Goal: Task Accomplishment & Management: Use online tool/utility

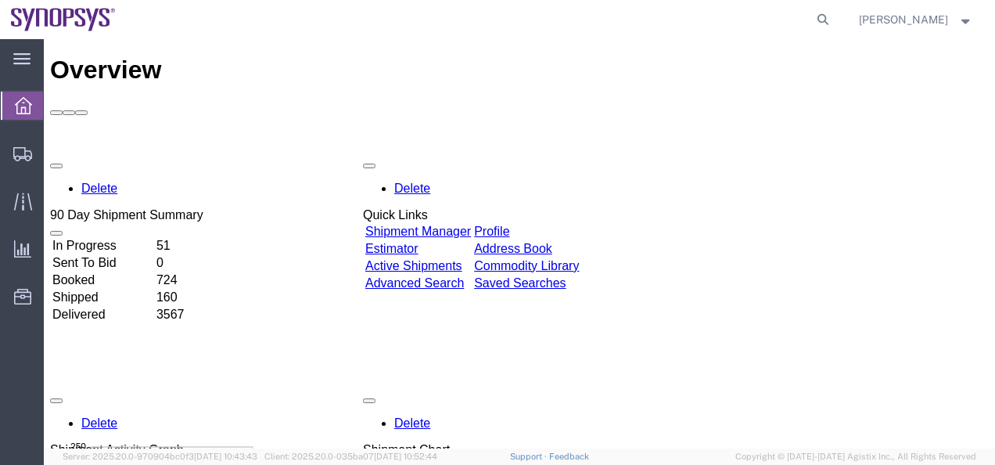
click at [183, 277] on div "In Progress 51 Sent To Bid 0 Booked 724 Shipped 160 Delivered 3567" at bounding box center [126, 280] width 153 height 88
click at [471, 225] on link "Shipment Manager" at bounding box center [418, 231] width 106 height 13
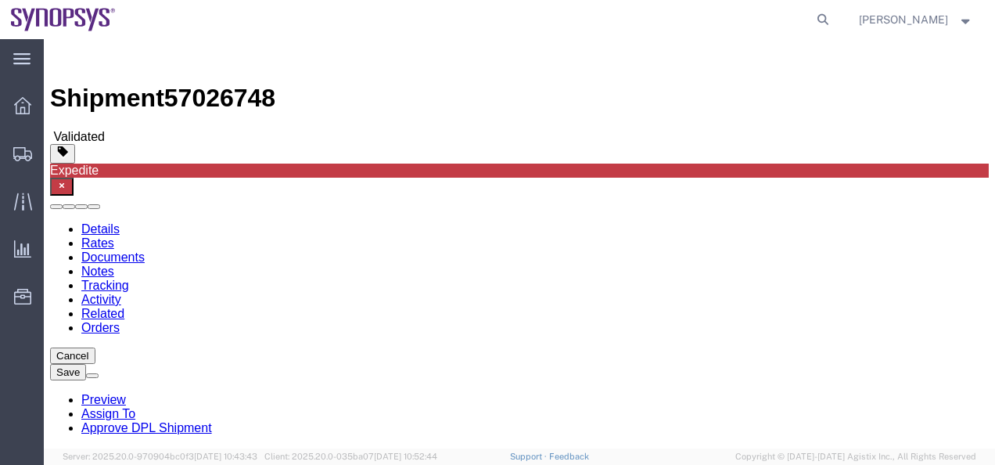
select select "63190"
select select "63078"
click input "text"
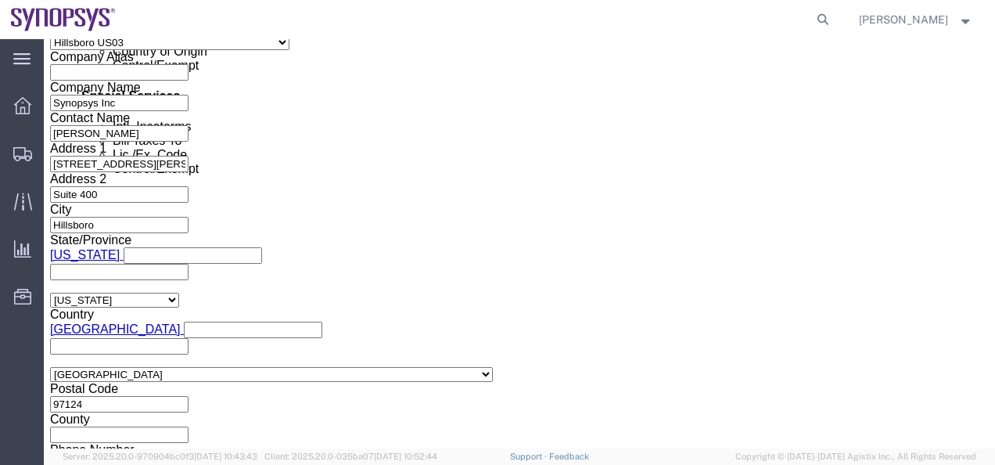
scroll to position [1070, 0]
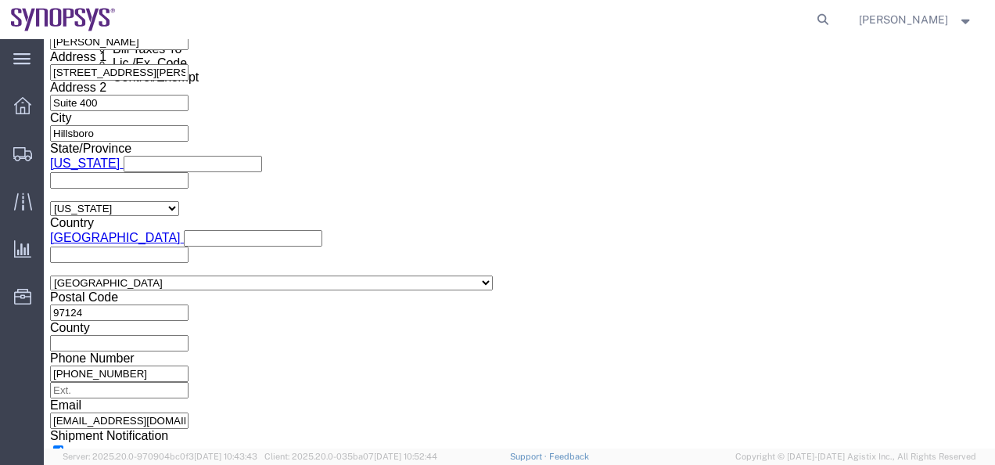
click button "Continue"
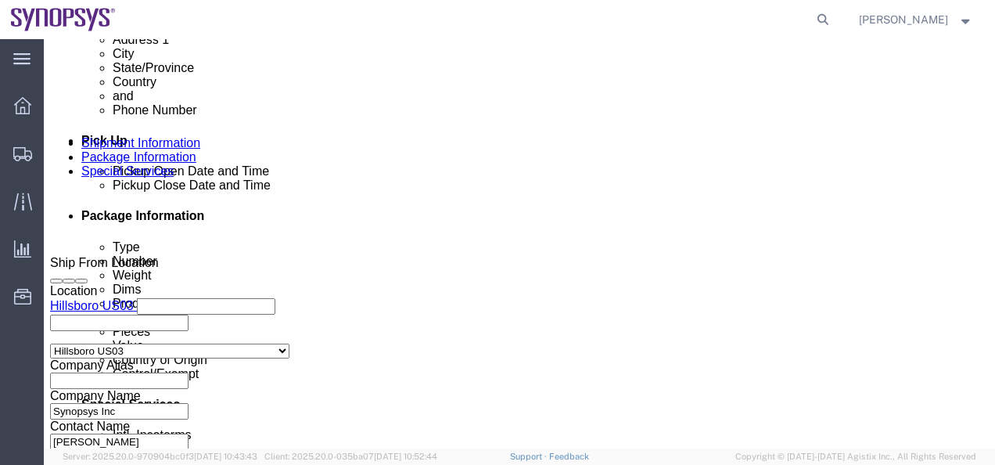
scroll to position [618, 0]
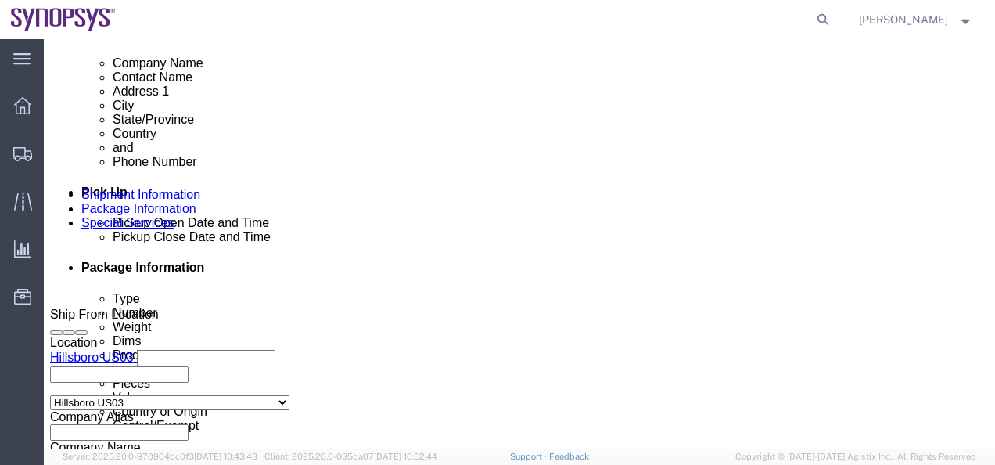
click div "Pieces: 1.00 Each Total value: 232.00 USD"
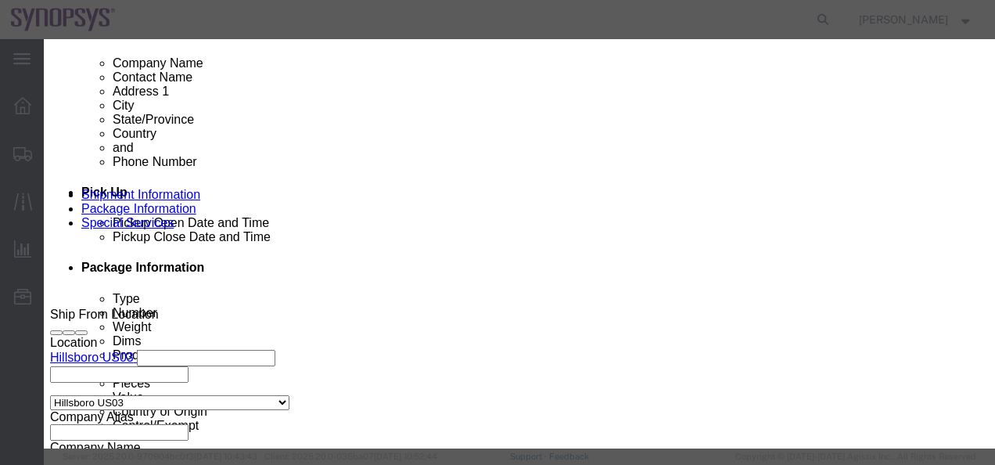
scroll to position [391, 0]
click button "Save & Close"
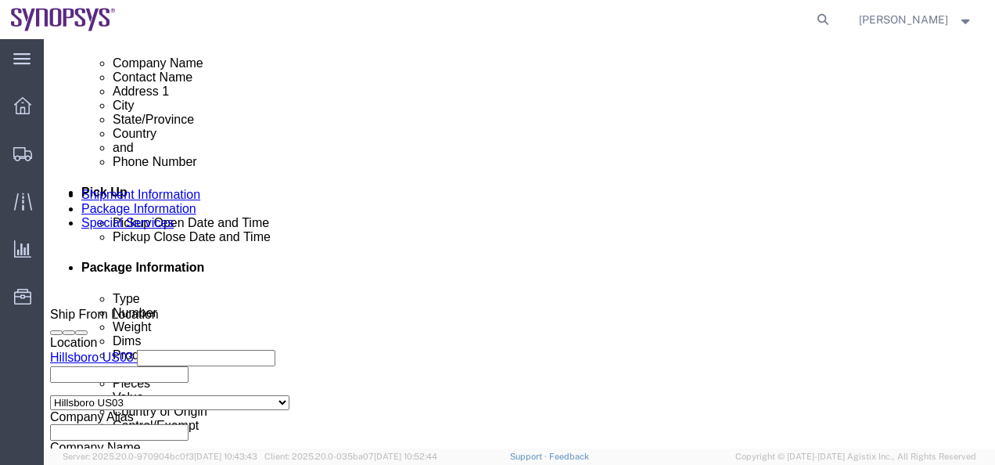
click dd "8.00 Each"
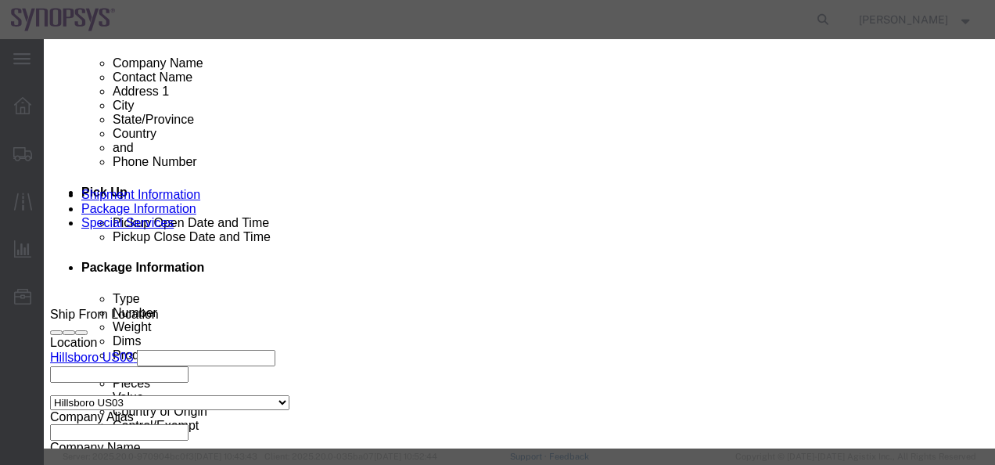
scroll to position [313, 0]
click button "Save & Close"
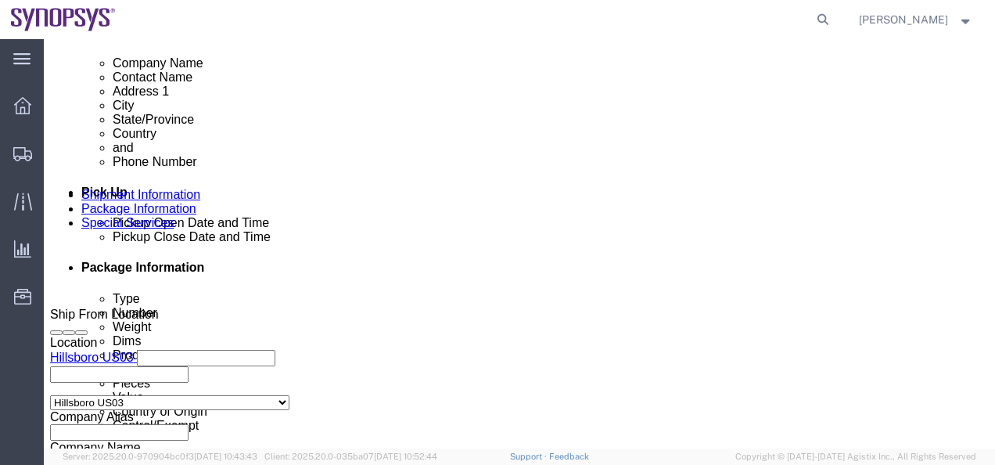
click div "1 x Cardboard Box(es) Package Type Select Bale(s) Basket(s) Bolt(s) Bottle(s) B…"
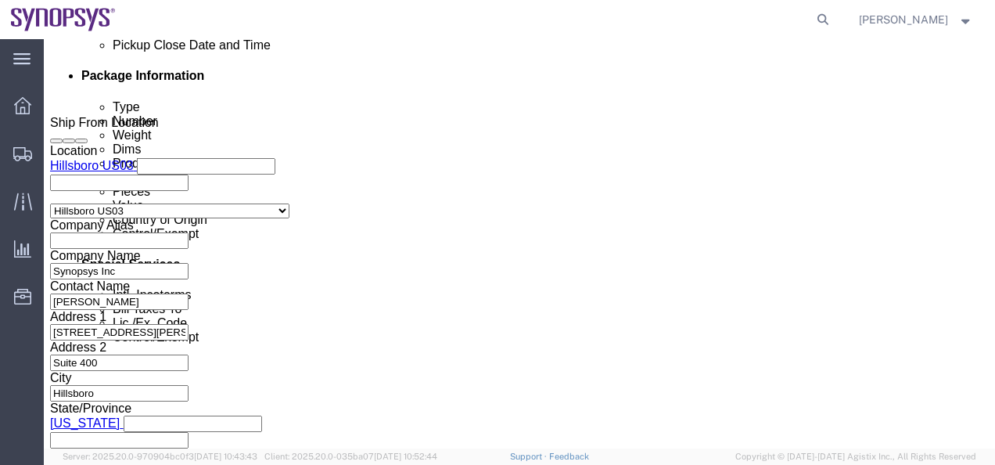
scroll to position [786, 0]
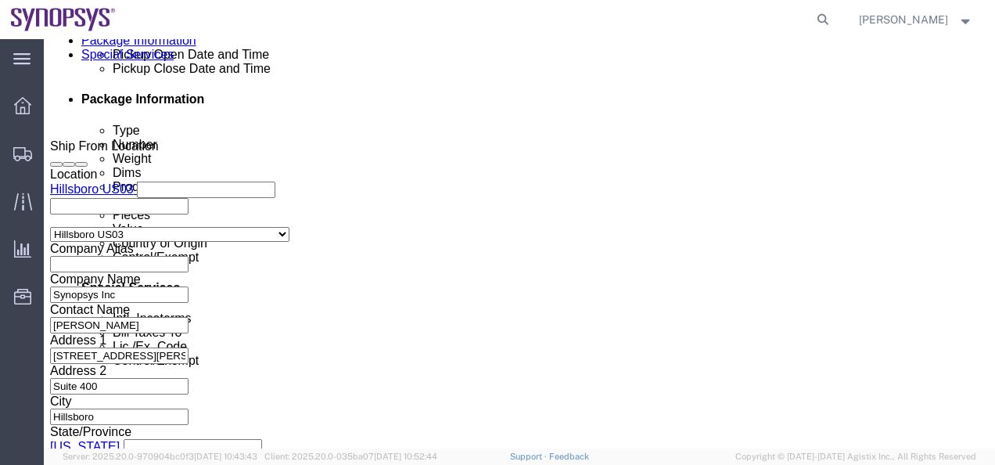
click dd "10682.00 USD"
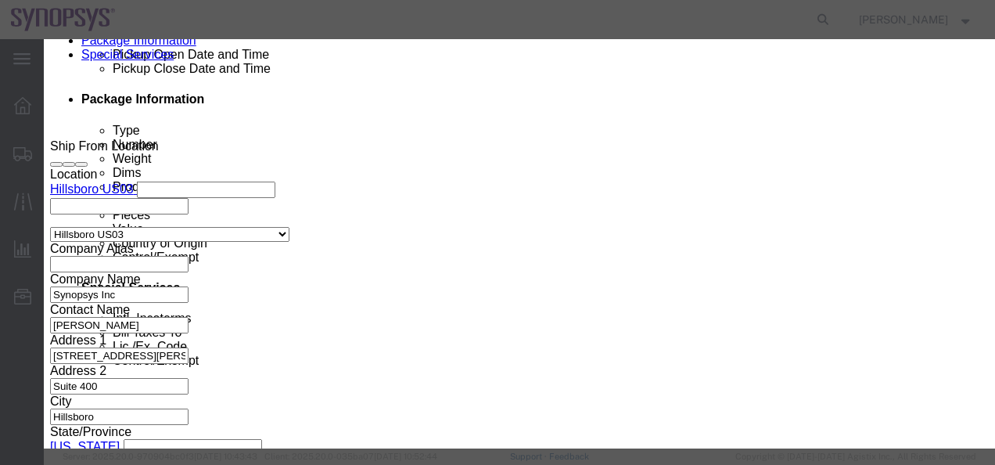
scroll to position [313, 0]
click button "Save & Close"
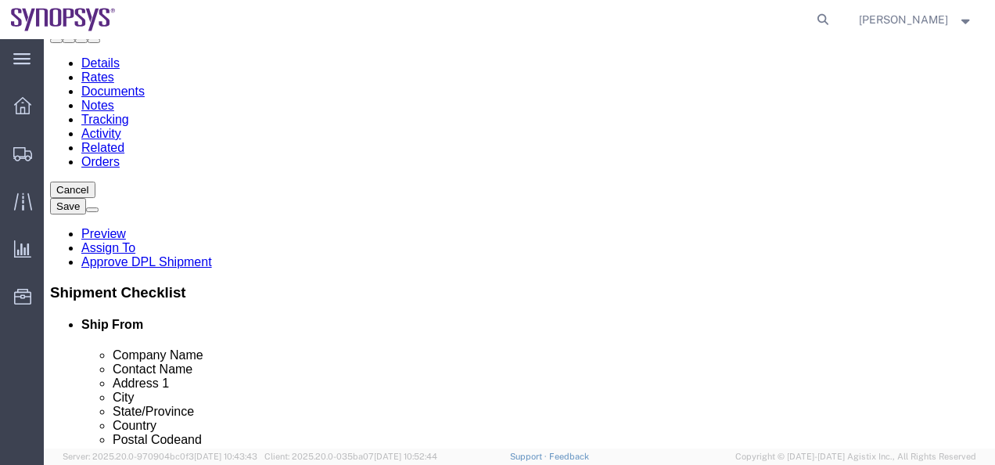
scroll to position [0, 0]
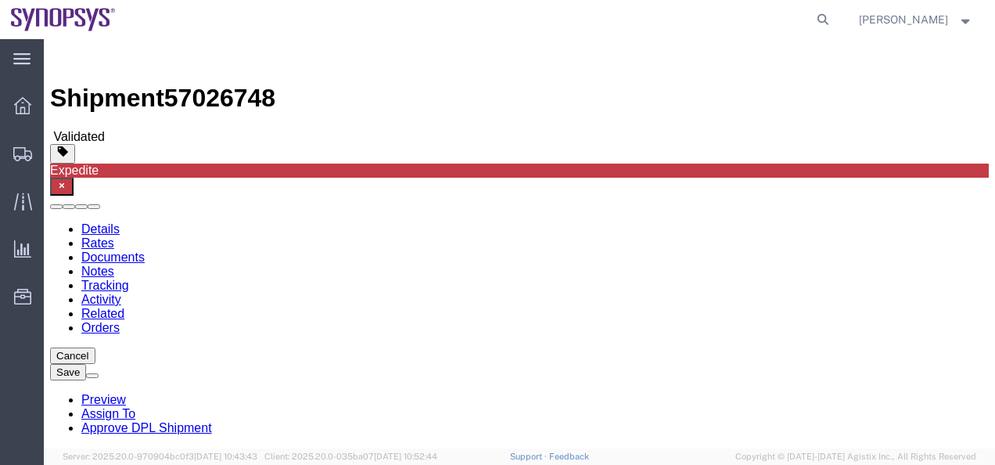
click button "Save"
click link "Assign To"
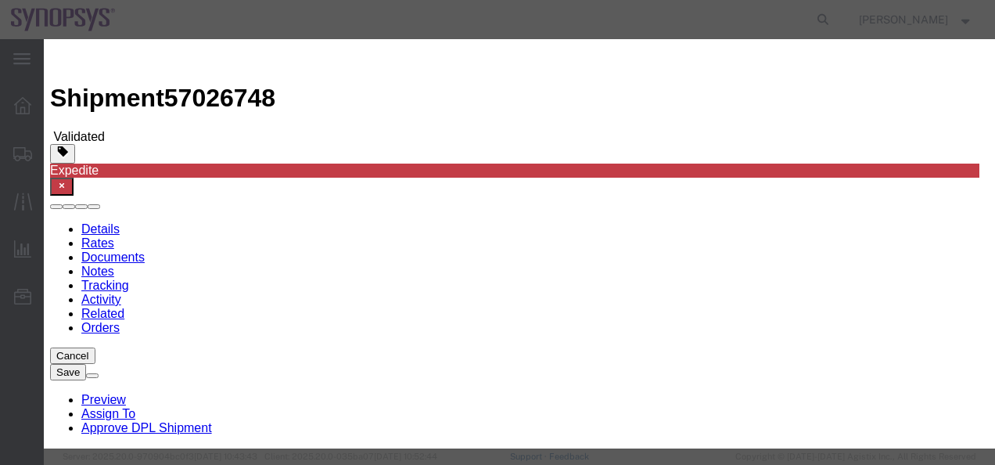
select select "117156"
select select
type input "shipping"
select select "100122"
click textarea "Message"
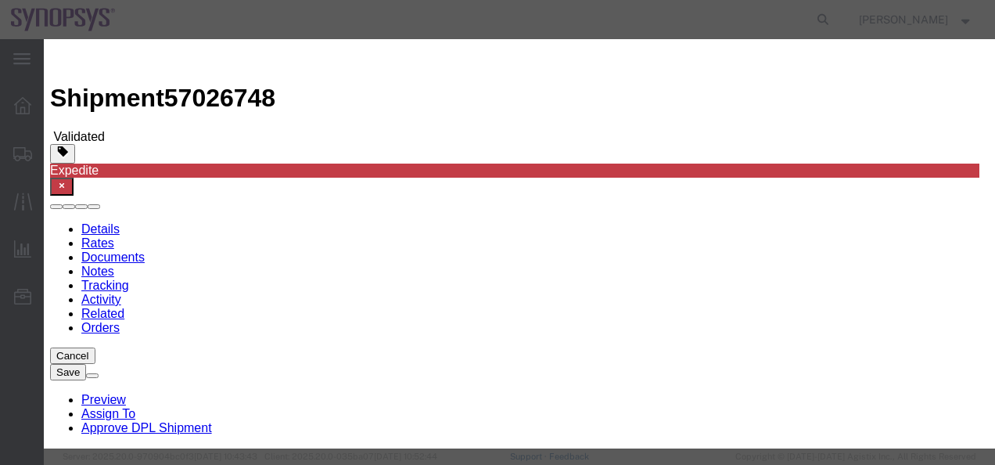
type textarea "Cleared to ship."
click button "Assign"
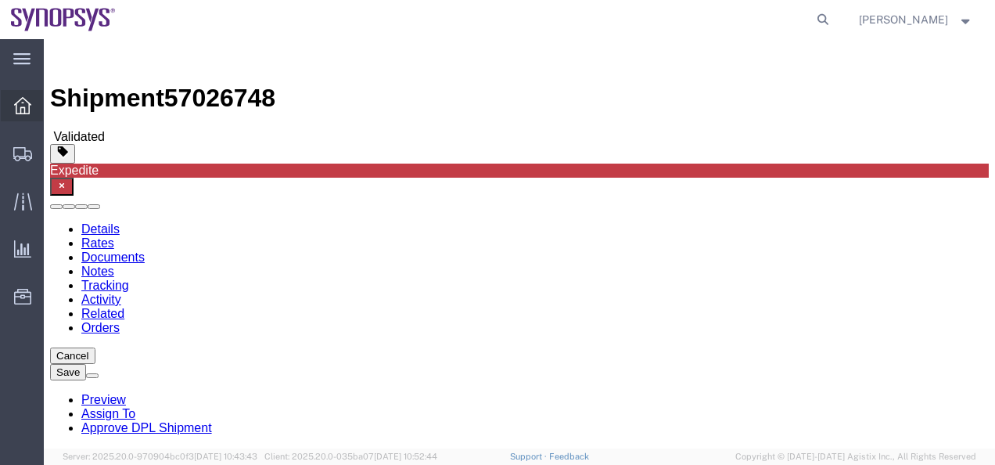
click at [27, 113] on icon at bounding box center [22, 105] width 17 height 17
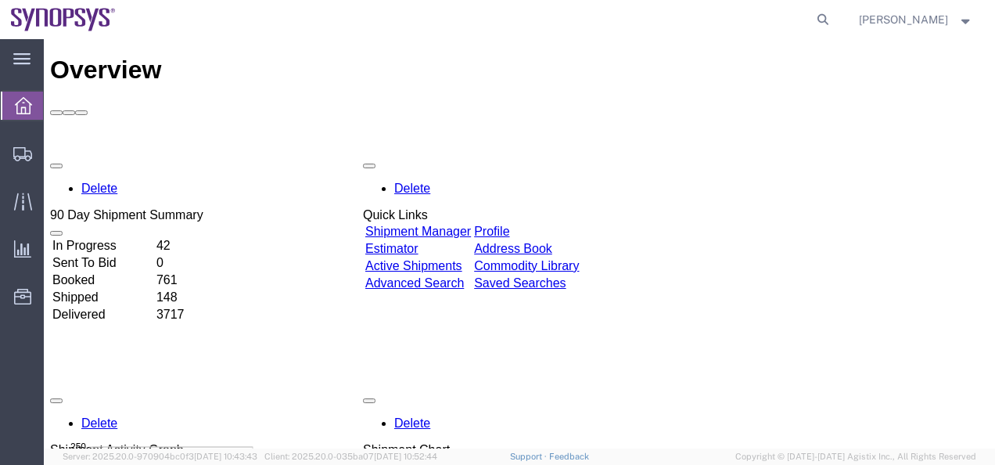
click at [471, 225] on link "Shipment Manager" at bounding box center [418, 231] width 106 height 13
